Goal: Information Seeking & Learning: Check status

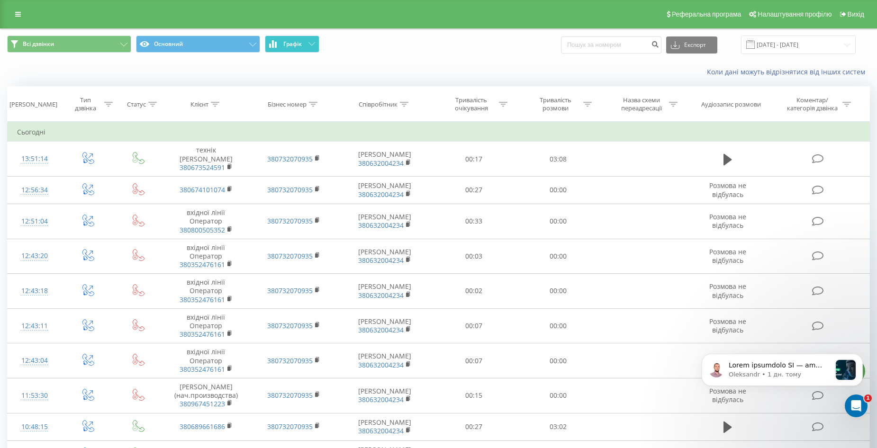
click at [303, 44] on button "Графік" at bounding box center [292, 44] width 54 height 17
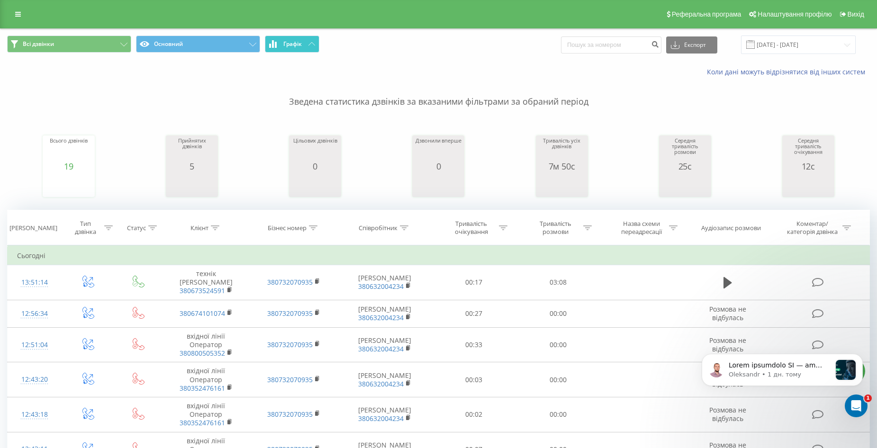
click at [303, 44] on button "Графік" at bounding box center [292, 44] width 54 height 17
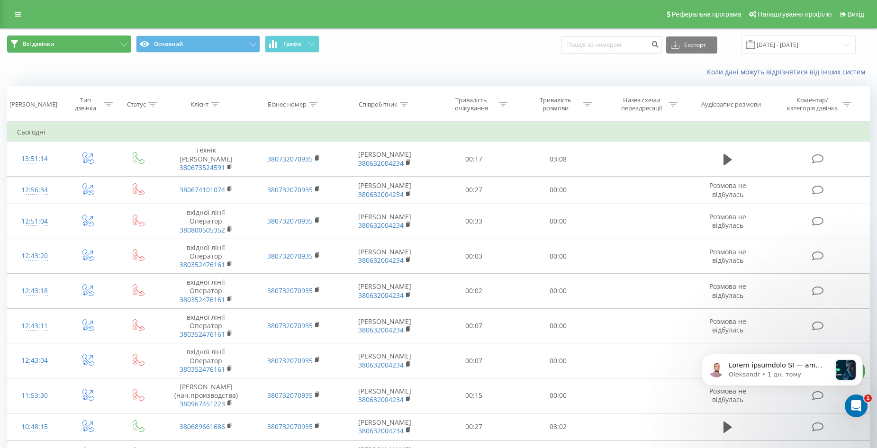
click at [85, 38] on button "Всі дзвінки" at bounding box center [69, 44] width 124 height 17
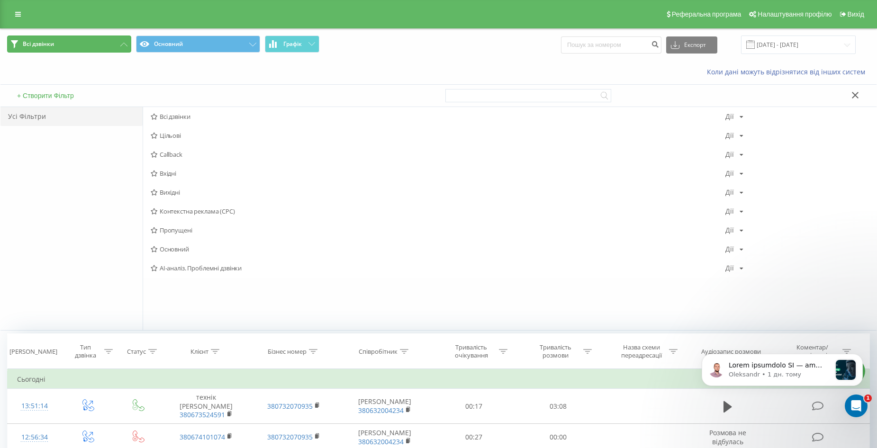
click at [79, 40] on button "Всі дзвінки" at bounding box center [69, 44] width 124 height 17
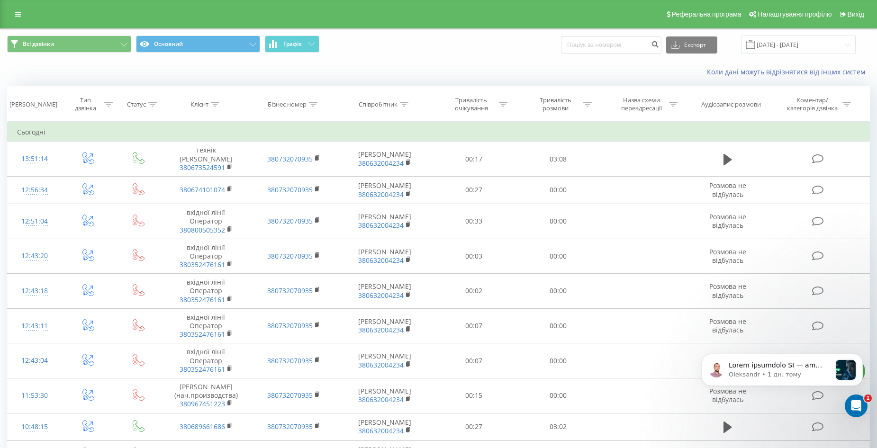
click at [5, 15] on div "Реферальна програма Налаштування профілю Вихід" at bounding box center [438, 14] width 877 height 28
click at [17, 14] on icon at bounding box center [18, 14] width 6 height 7
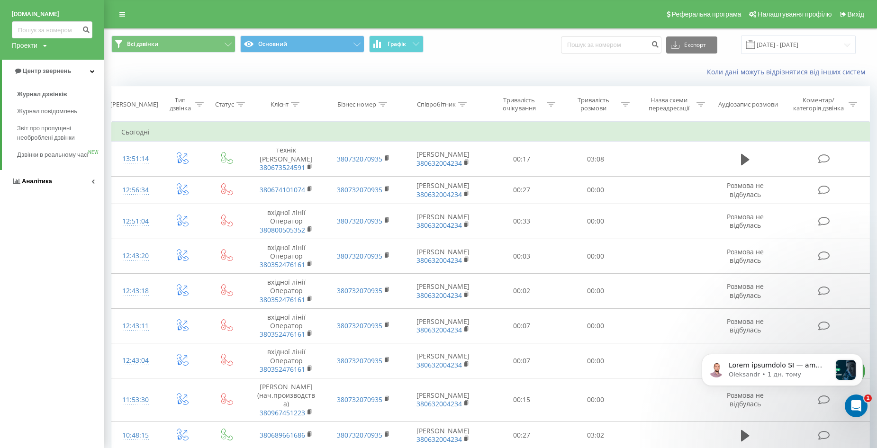
click at [31, 185] on span "Аналiтика" at bounding box center [37, 181] width 30 height 7
click at [39, 121] on span "Співробітники у реальному часі" at bounding box center [53, 121] width 72 height 19
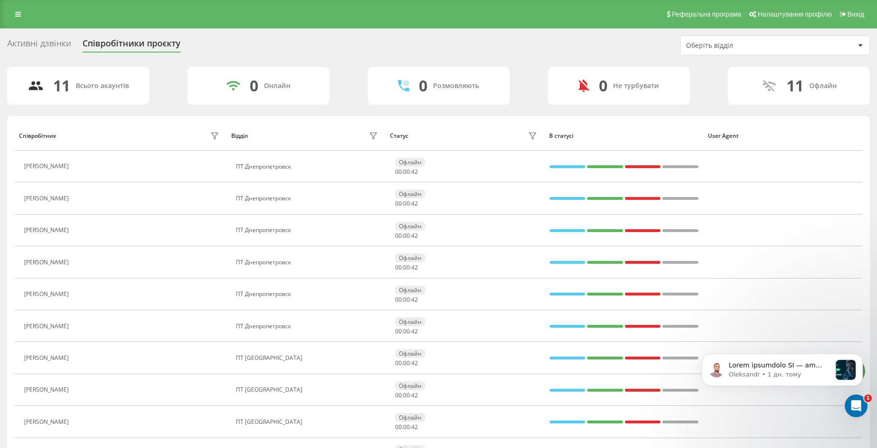
click at [85, 166] on button at bounding box center [78, 167] width 11 height 13
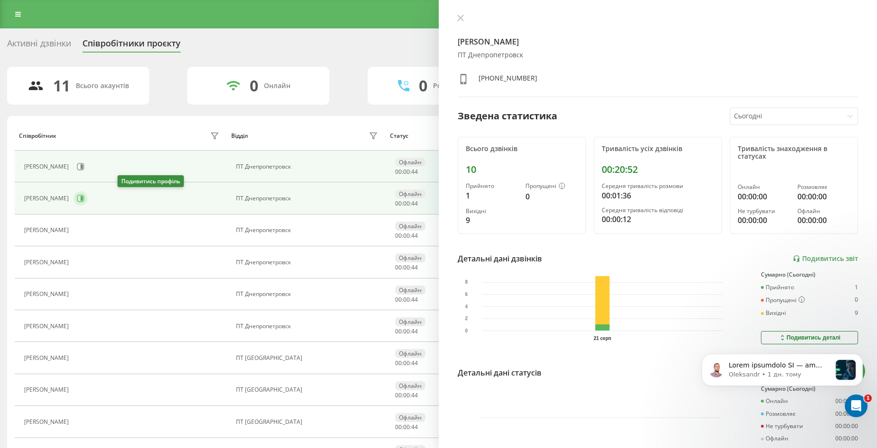
click at [84, 200] on icon at bounding box center [81, 199] width 8 height 8
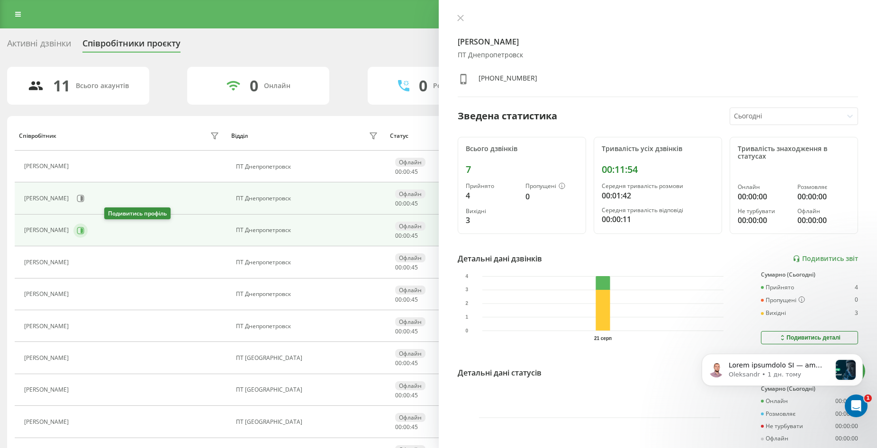
click at [83, 230] on icon at bounding box center [82, 230] width 2 height 5
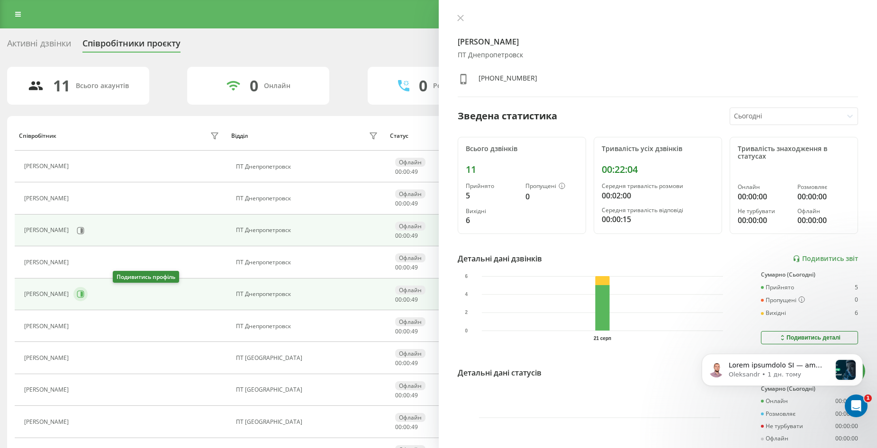
click at [84, 292] on icon at bounding box center [81, 295] width 8 height 8
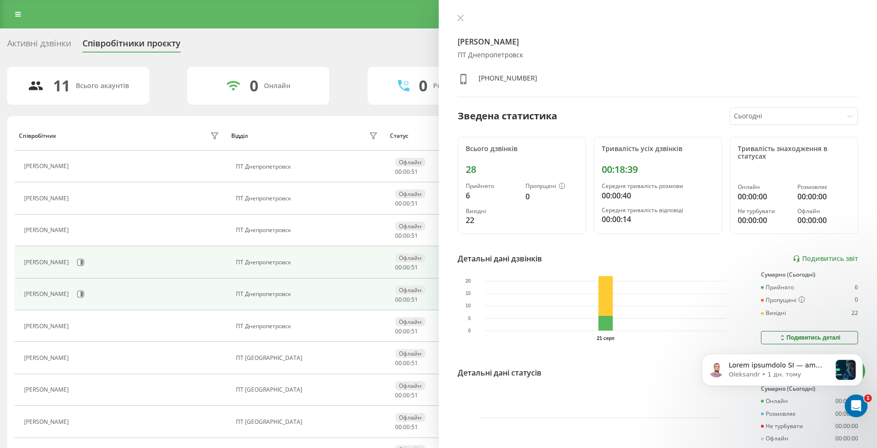
scroll to position [79, 0]
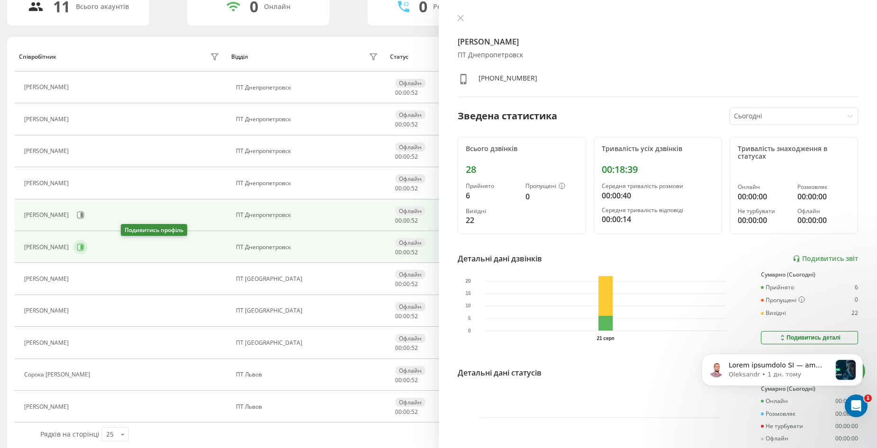
click at [83, 245] on icon at bounding box center [82, 247] width 2 height 5
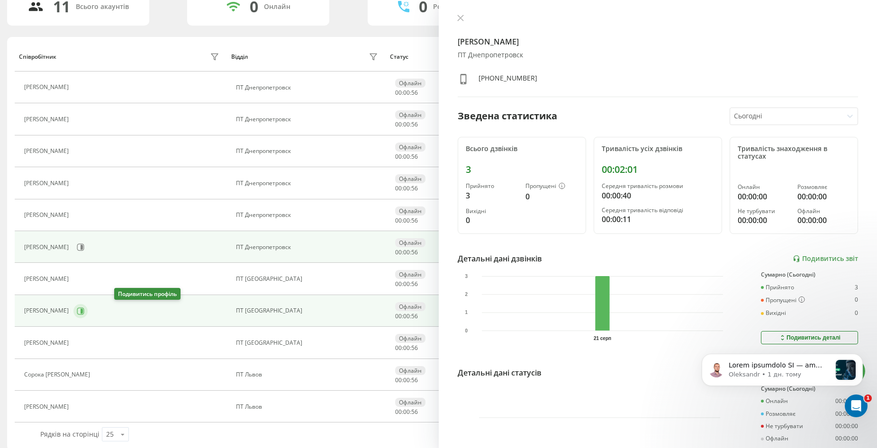
click at [84, 310] on icon at bounding box center [81, 312] width 8 height 8
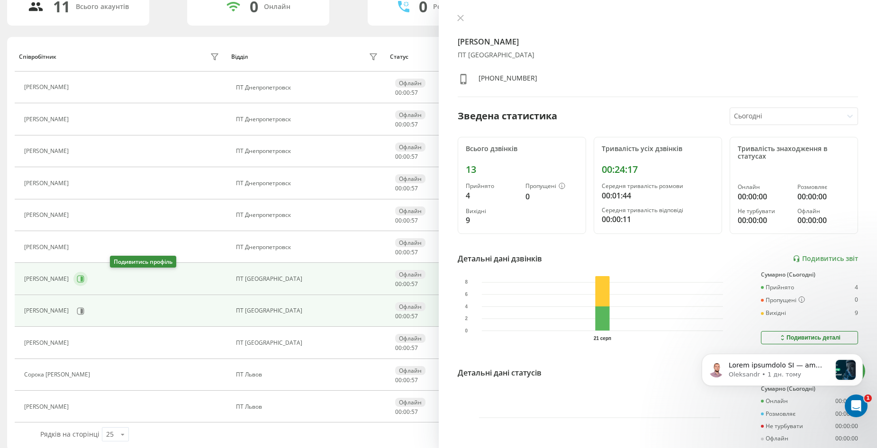
click at [83, 279] on icon at bounding box center [82, 279] width 2 height 5
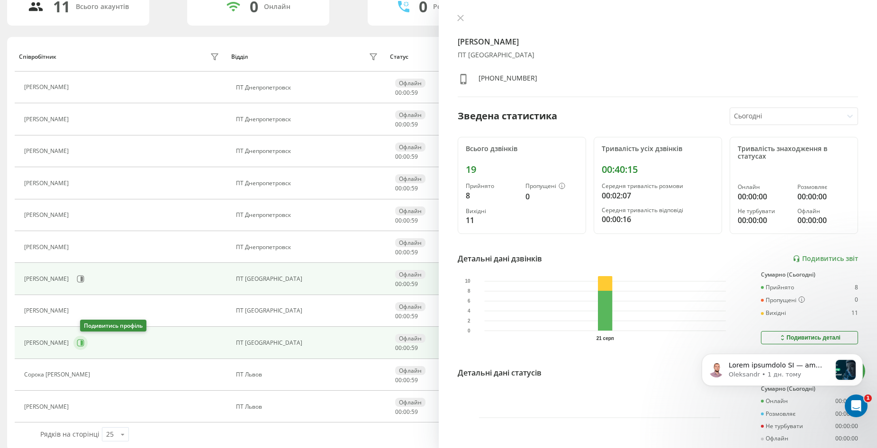
click at [83, 343] on icon at bounding box center [82, 343] width 2 height 5
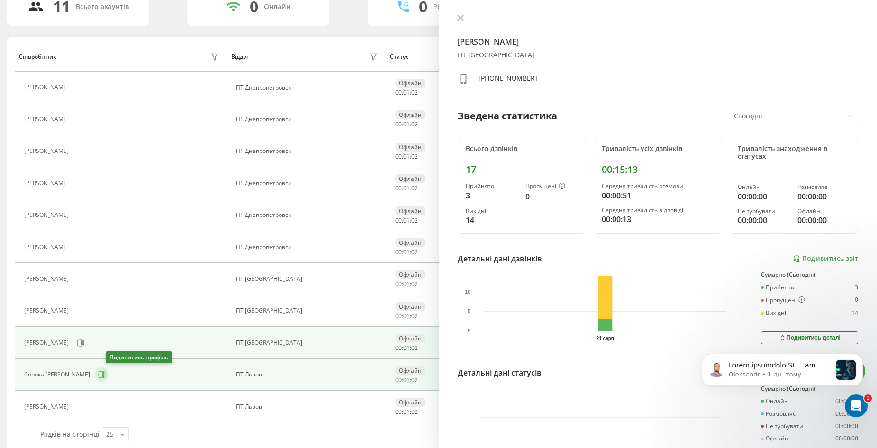
click at [106, 374] on icon at bounding box center [102, 375] width 8 height 8
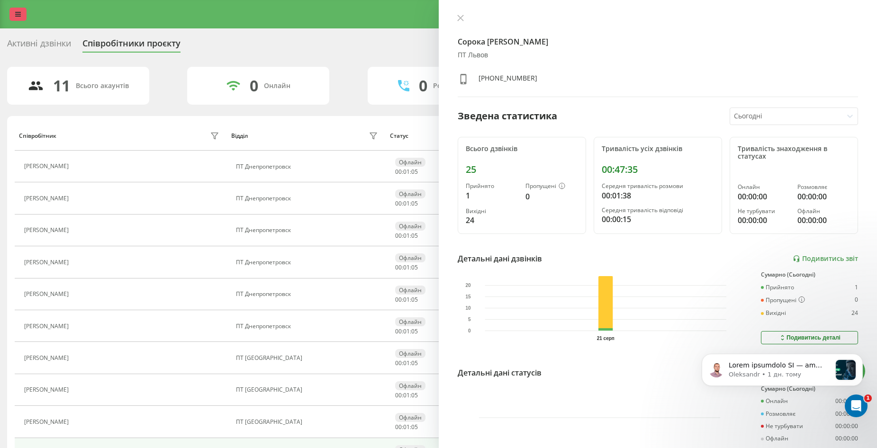
click at [15, 10] on link at bounding box center [17, 14] width 17 height 13
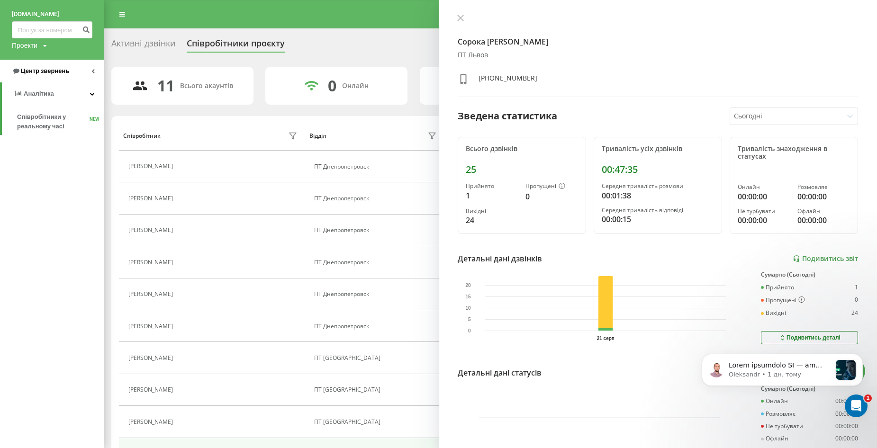
click at [56, 72] on span "Центр звернень" at bounding box center [45, 70] width 48 height 7
click at [47, 91] on span "Журнал дзвінків" at bounding box center [42, 94] width 50 height 9
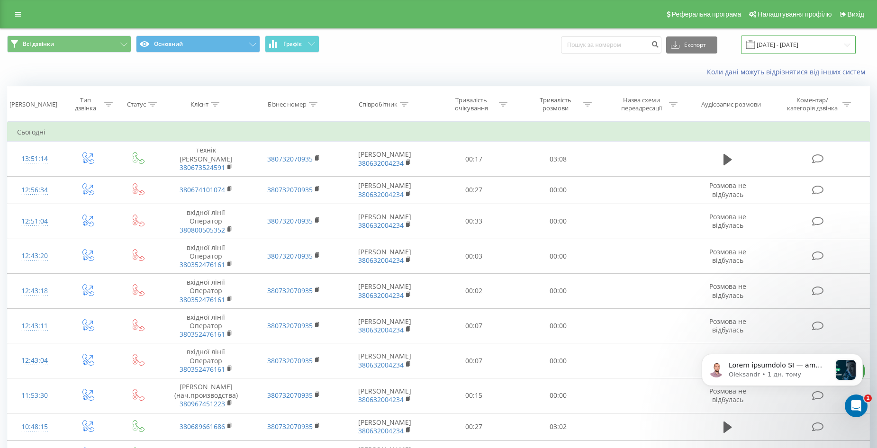
click at [808, 45] on input "21.07.2025 - 21.08.2025" at bounding box center [798, 45] width 115 height 18
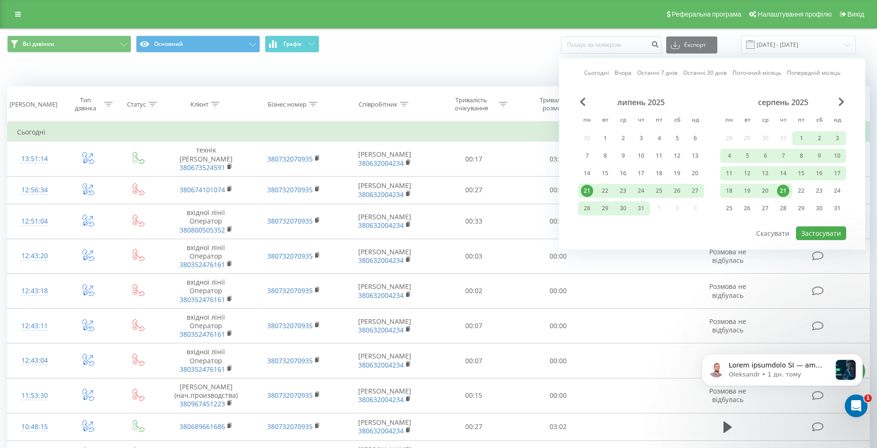
click at [779, 191] on div "21" at bounding box center [783, 191] width 12 height 12
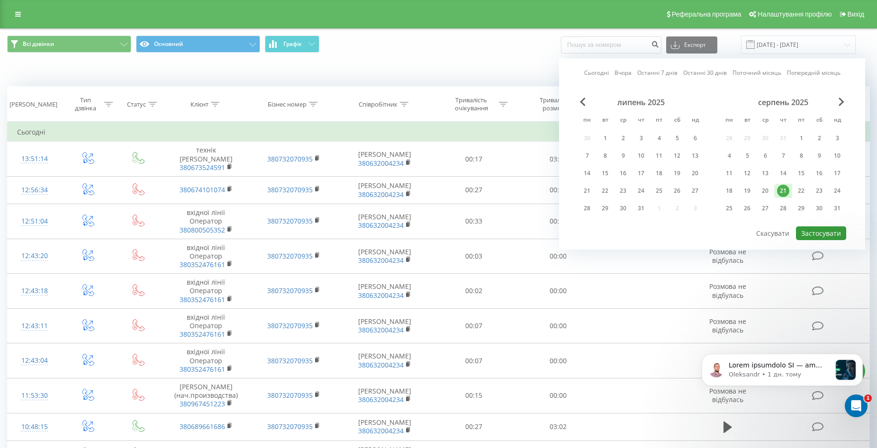
click at [824, 237] on button "Застосувати" at bounding box center [821, 234] width 50 height 14
type input "[DATE] - [DATE]"
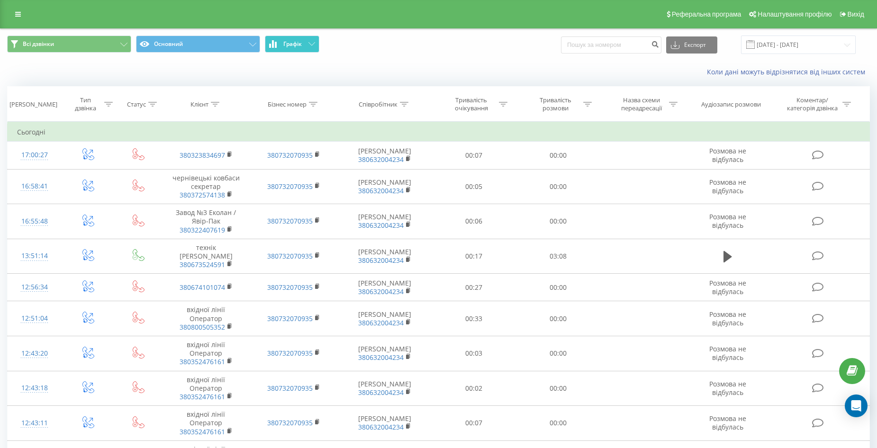
click at [298, 38] on button "Графік" at bounding box center [292, 44] width 54 height 17
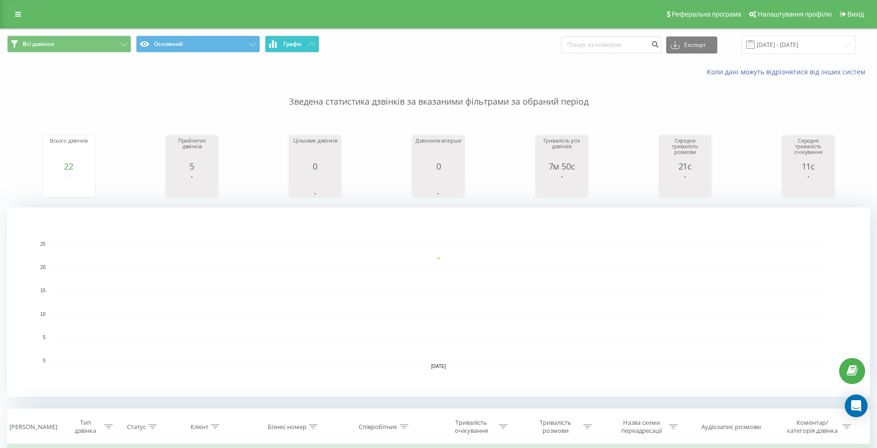
click at [297, 44] on span "Графік" at bounding box center [292, 44] width 18 height 7
